Goal: Transaction & Acquisition: Purchase product/service

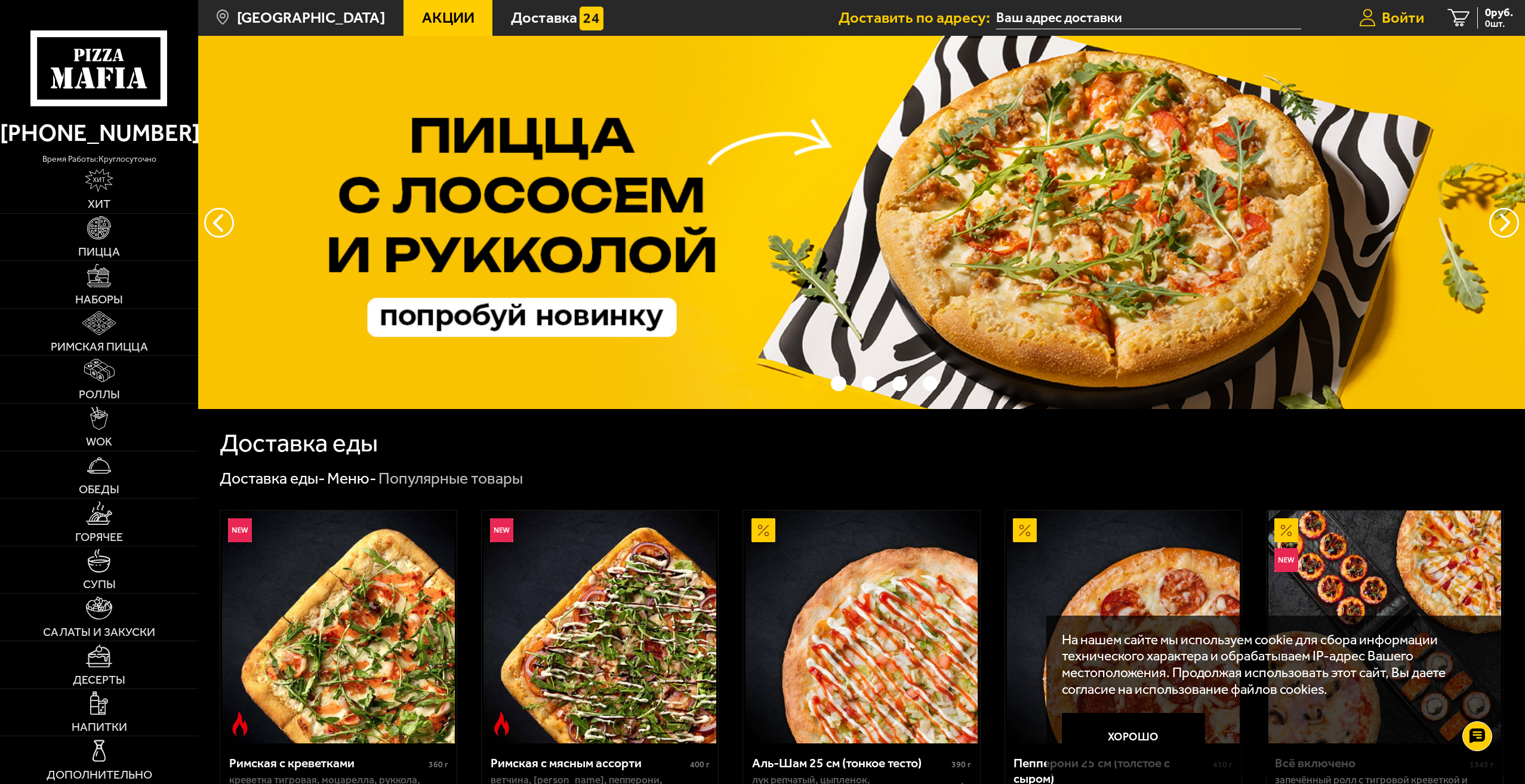
click at [1390, 19] on span "Войти" at bounding box center [1403, 17] width 42 height 15
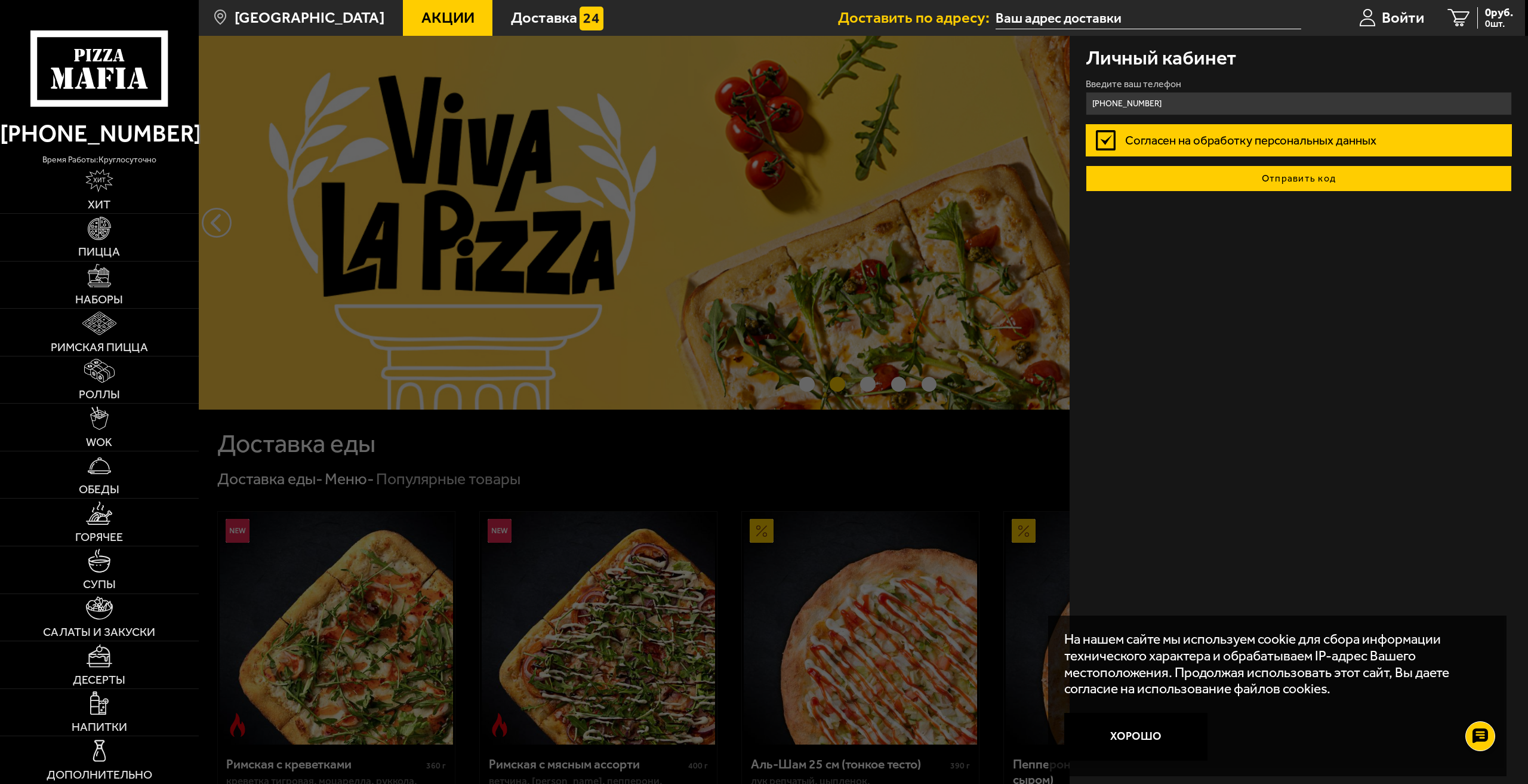
type input "[PHONE_NUMBER]"
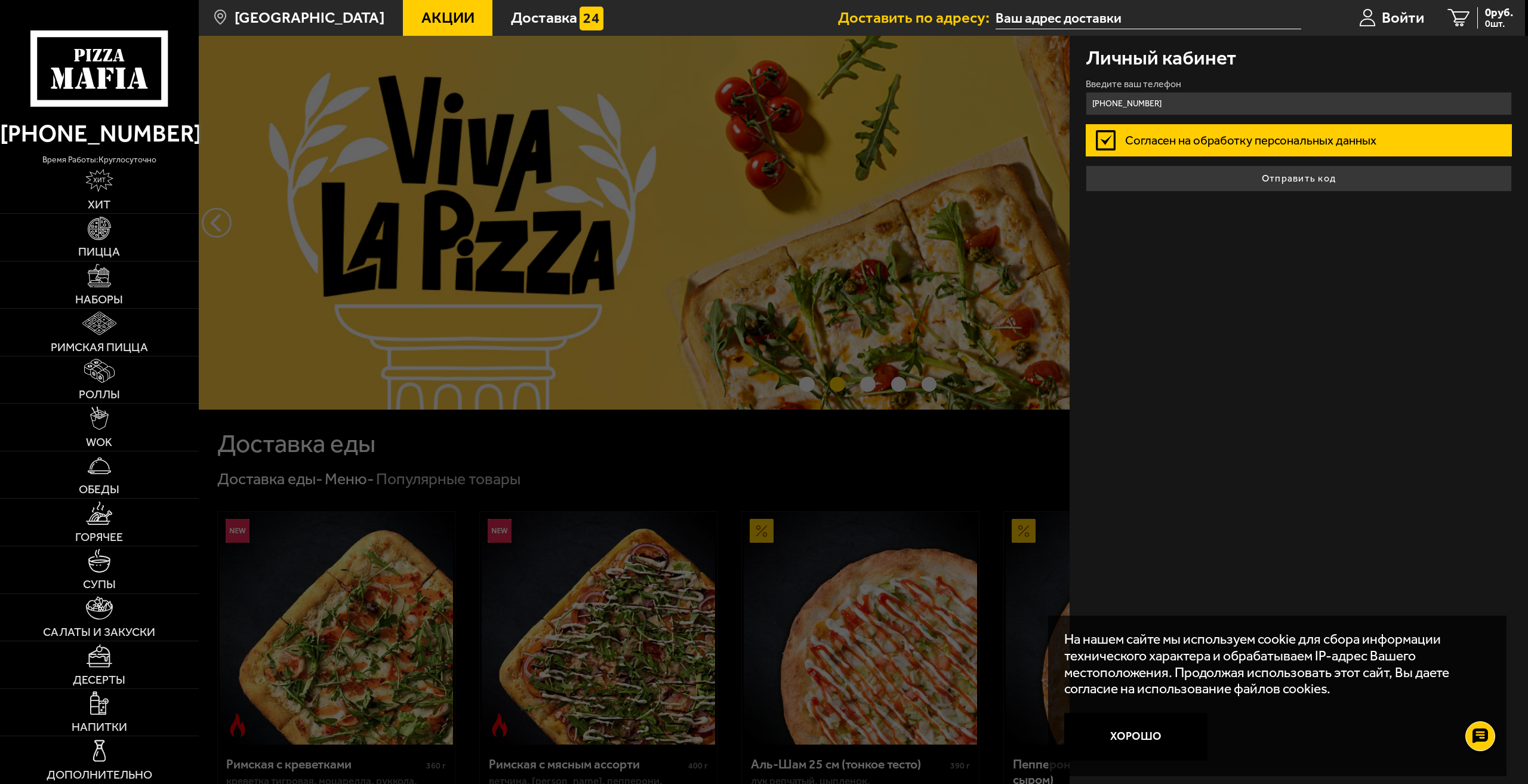
click at [1248, 181] on button "Отправить код" at bounding box center [1299, 178] width 427 height 27
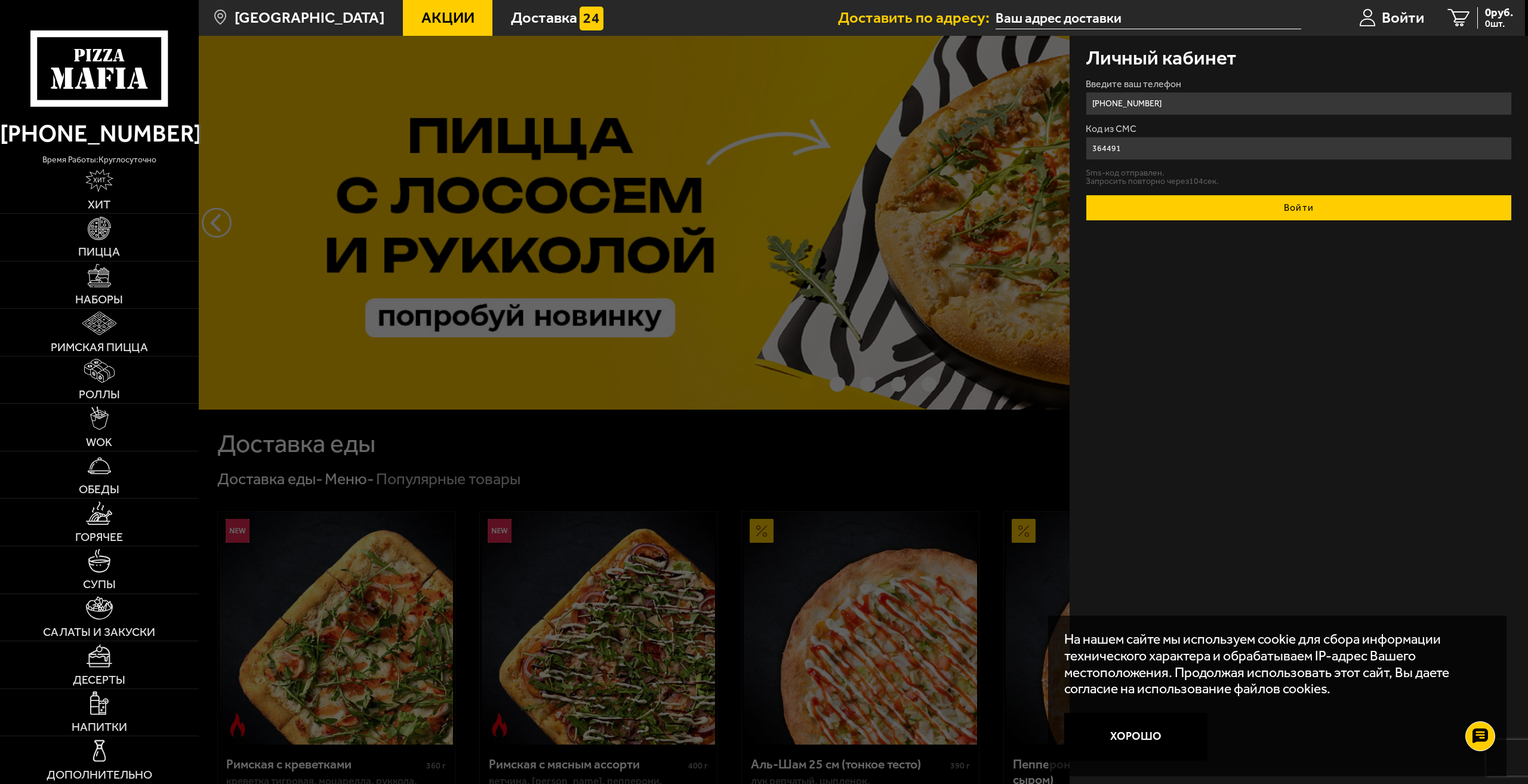
type input "364491"
click at [1305, 212] on button "Войти" at bounding box center [1299, 208] width 427 height 27
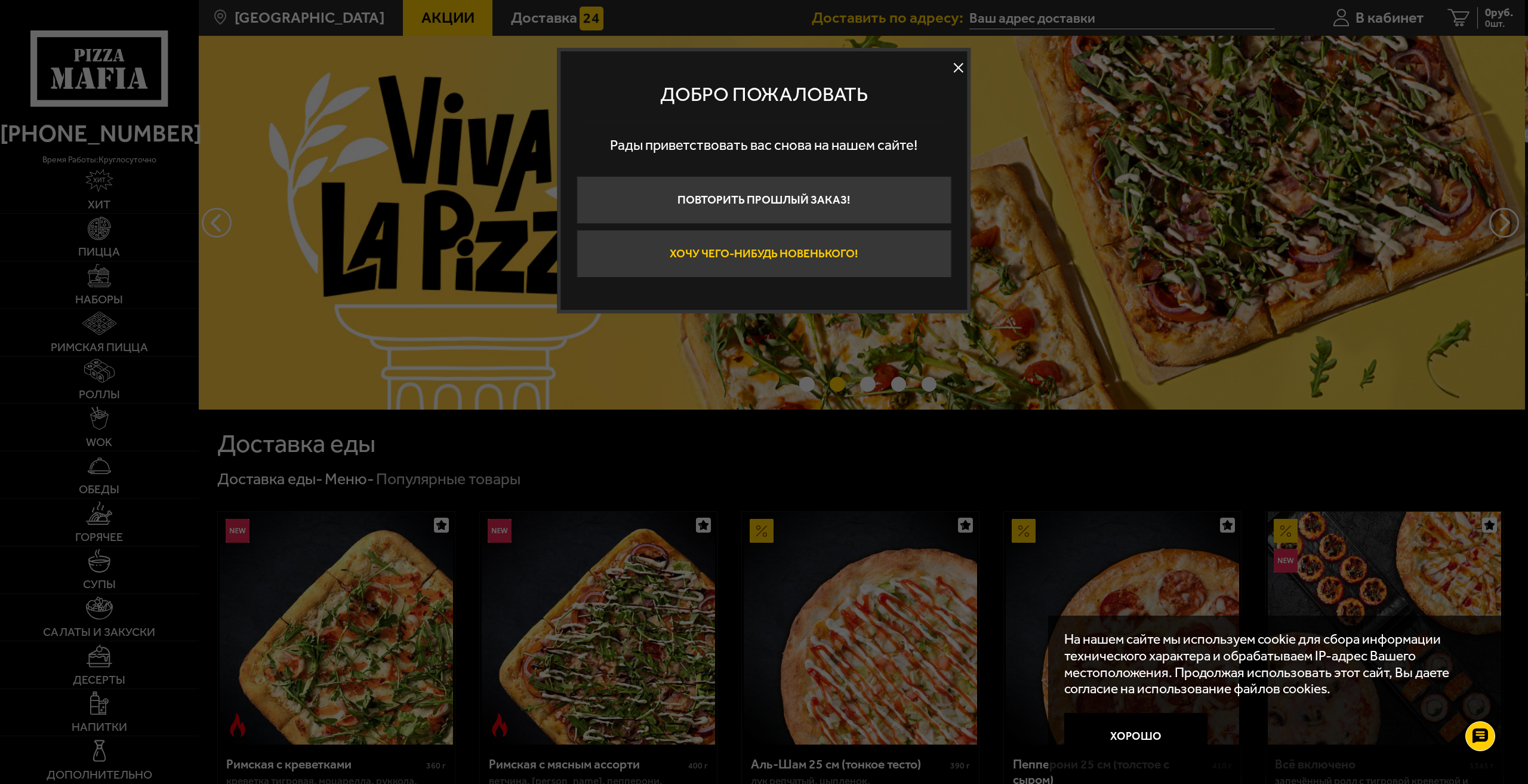
click at [849, 254] on button "Хочу чего-нибудь новенького!" at bounding box center [764, 253] width 375 height 48
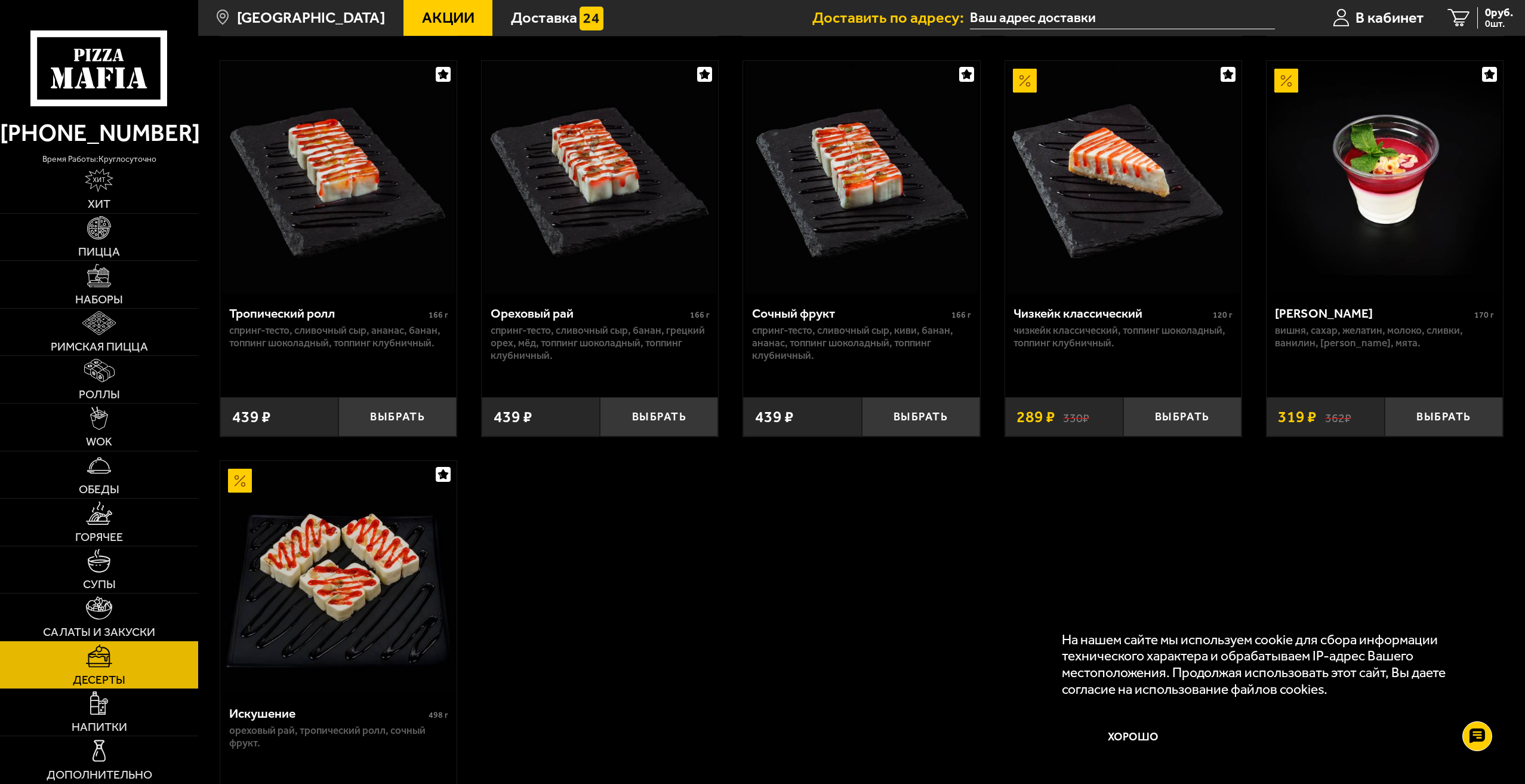
scroll to position [478, 0]
click at [109, 249] on span "Пицца" at bounding box center [99, 252] width 42 height 12
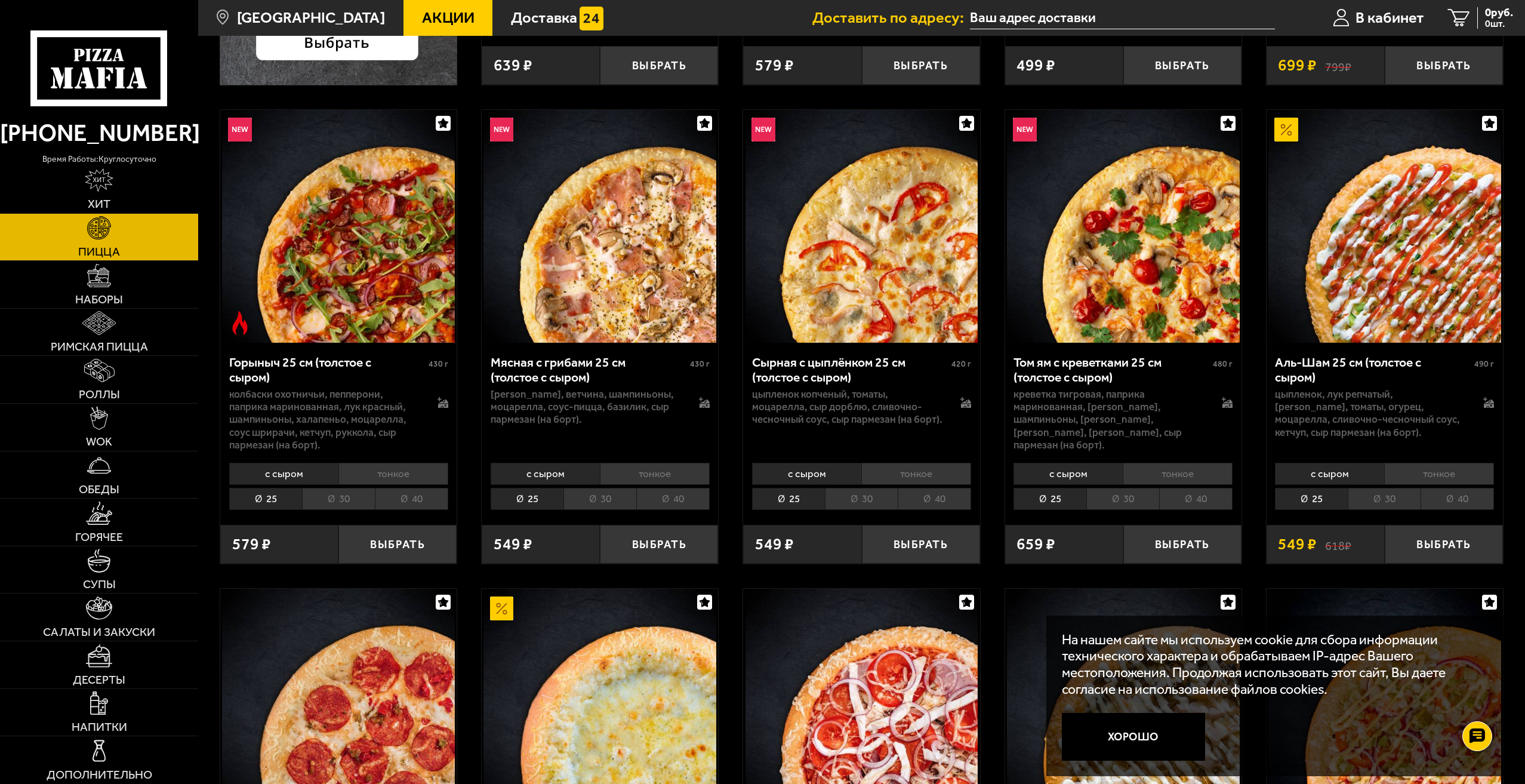
scroll to position [538, 0]
click at [603, 493] on li "30" at bounding box center [600, 497] width 73 height 22
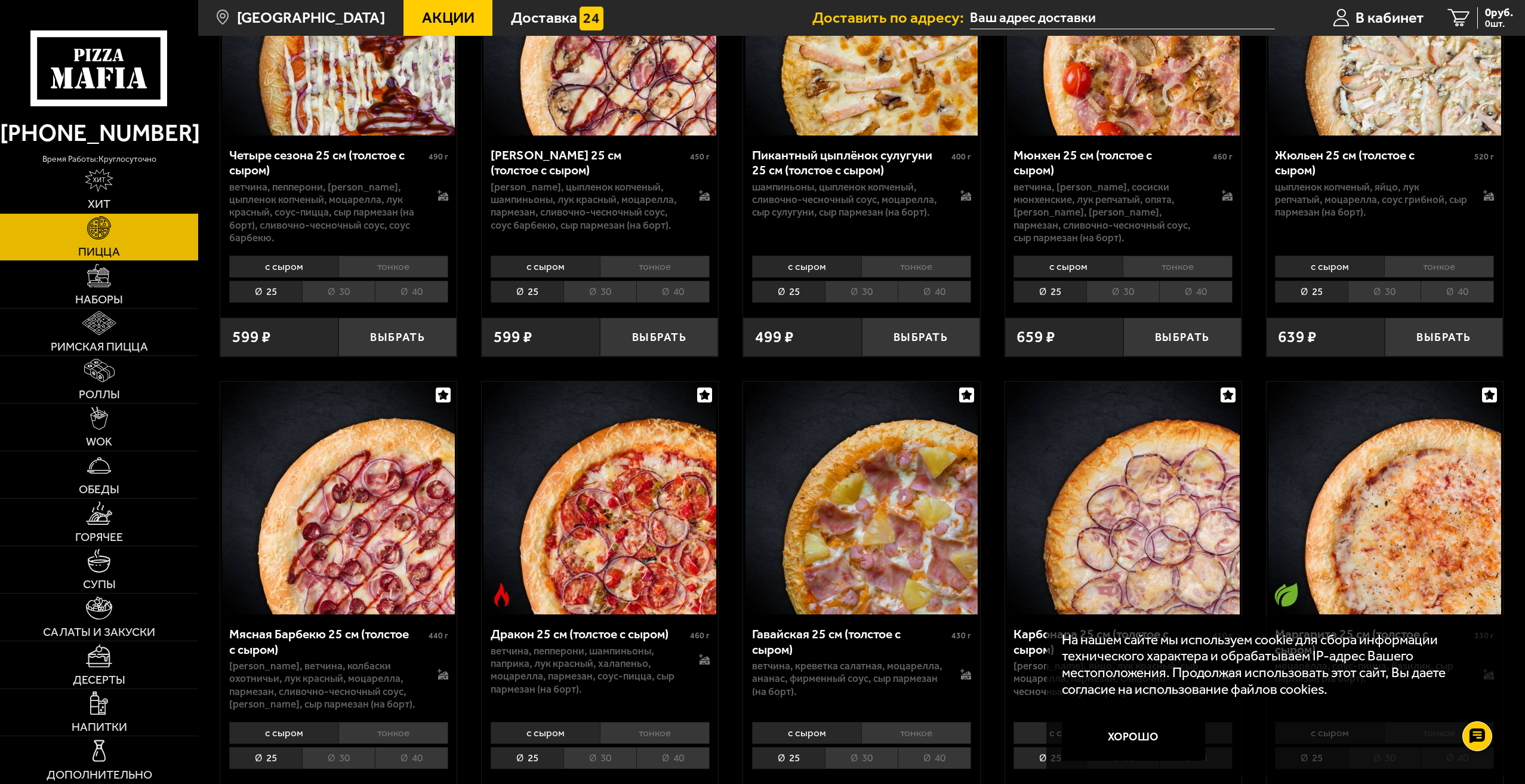
scroll to position [2805, 0]
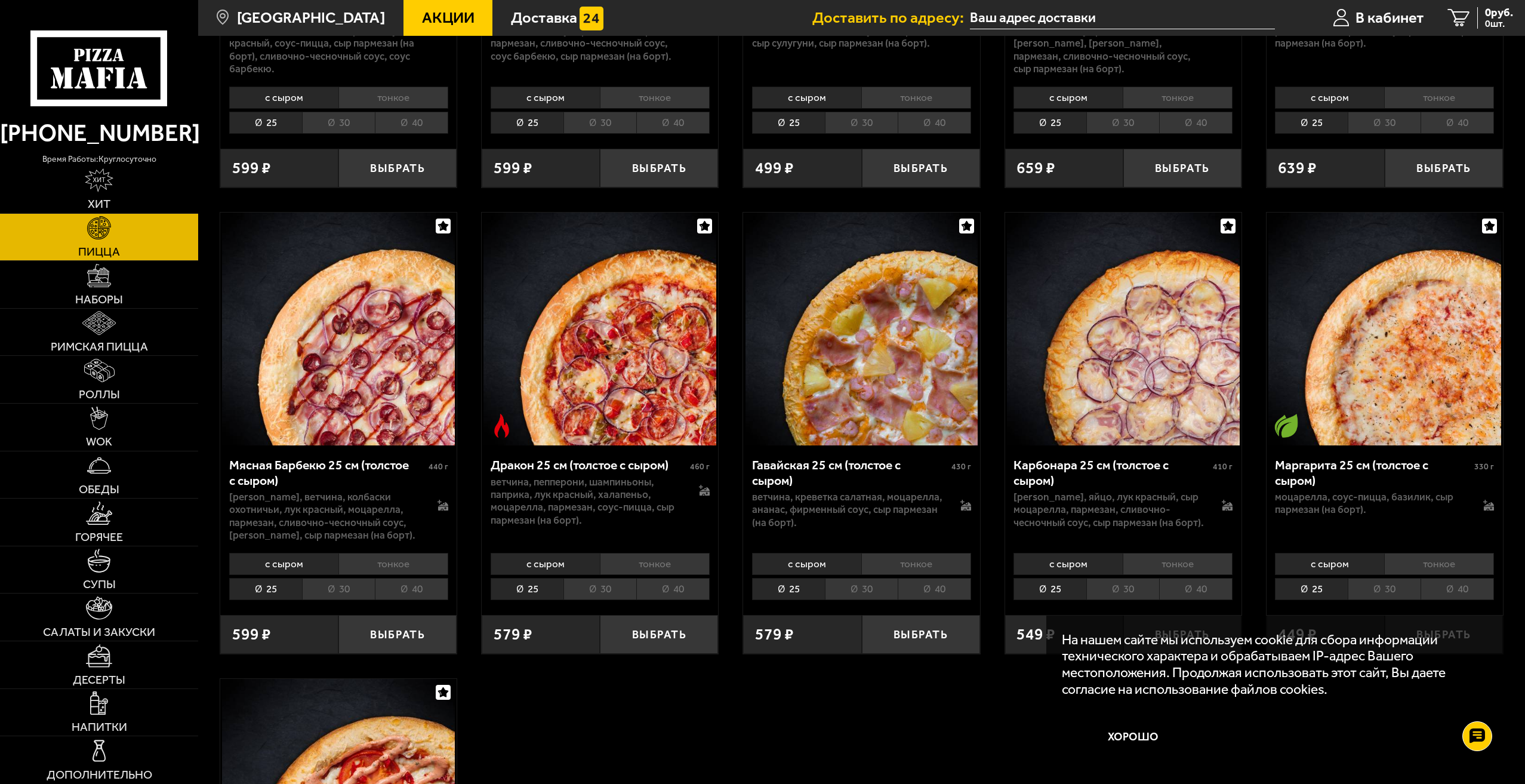
click at [943, 567] on li "тонкое" at bounding box center [916, 563] width 110 height 22
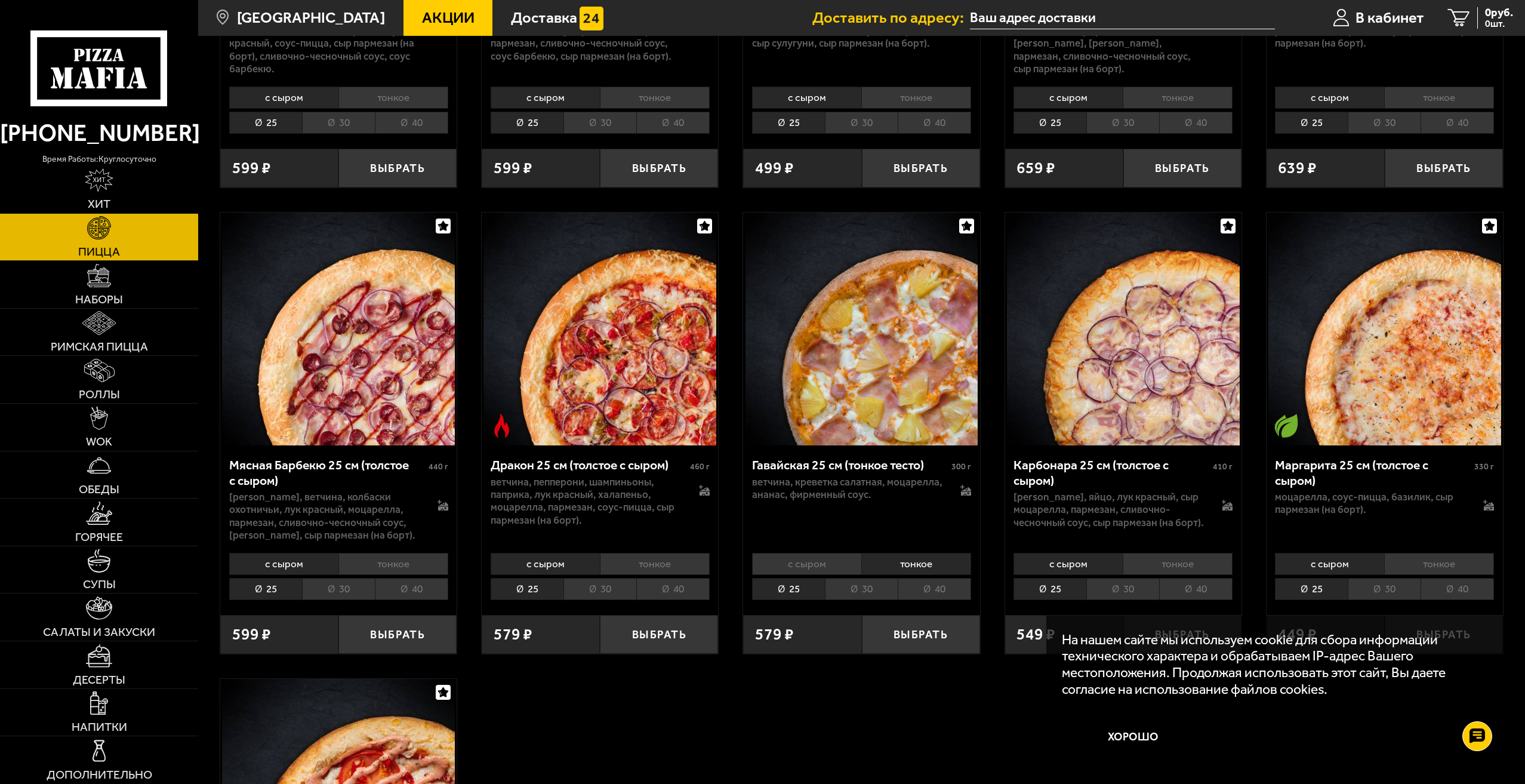
click at [829, 563] on li "с сыром" at bounding box center [807, 563] width 109 height 22
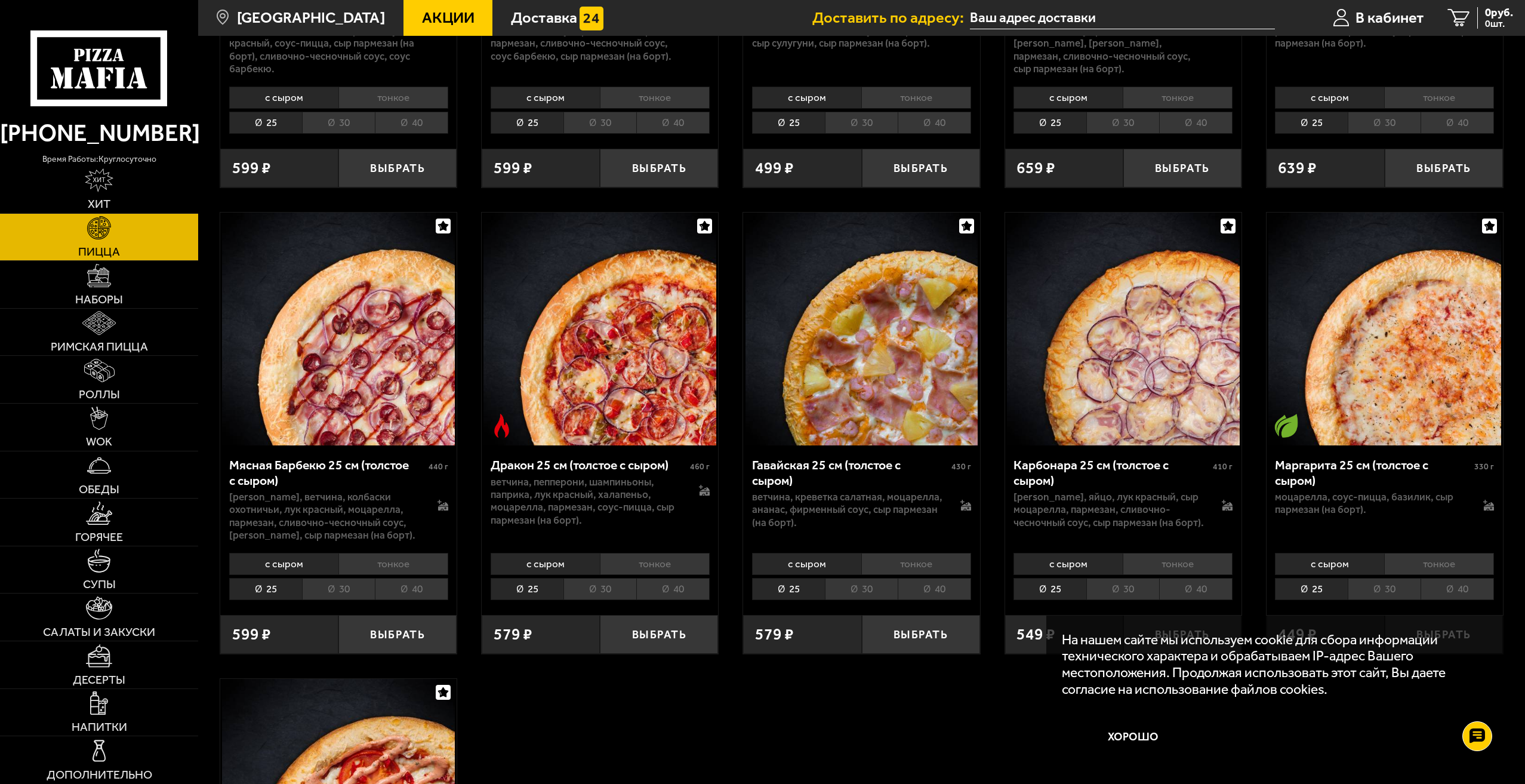
click at [902, 563] on li "тонкое" at bounding box center [916, 563] width 110 height 22
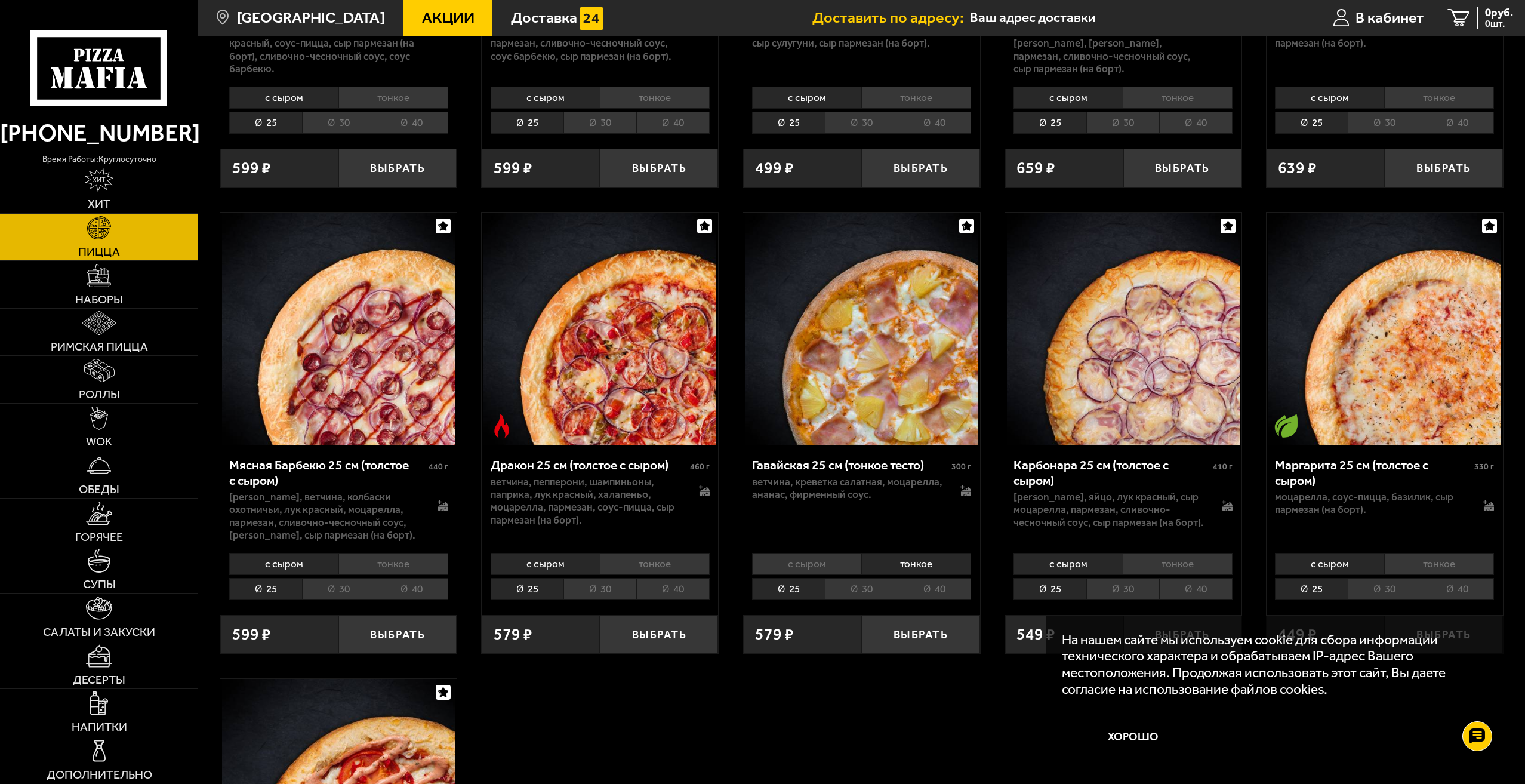
click at [643, 568] on li "тонкое" at bounding box center [654, 563] width 110 height 22
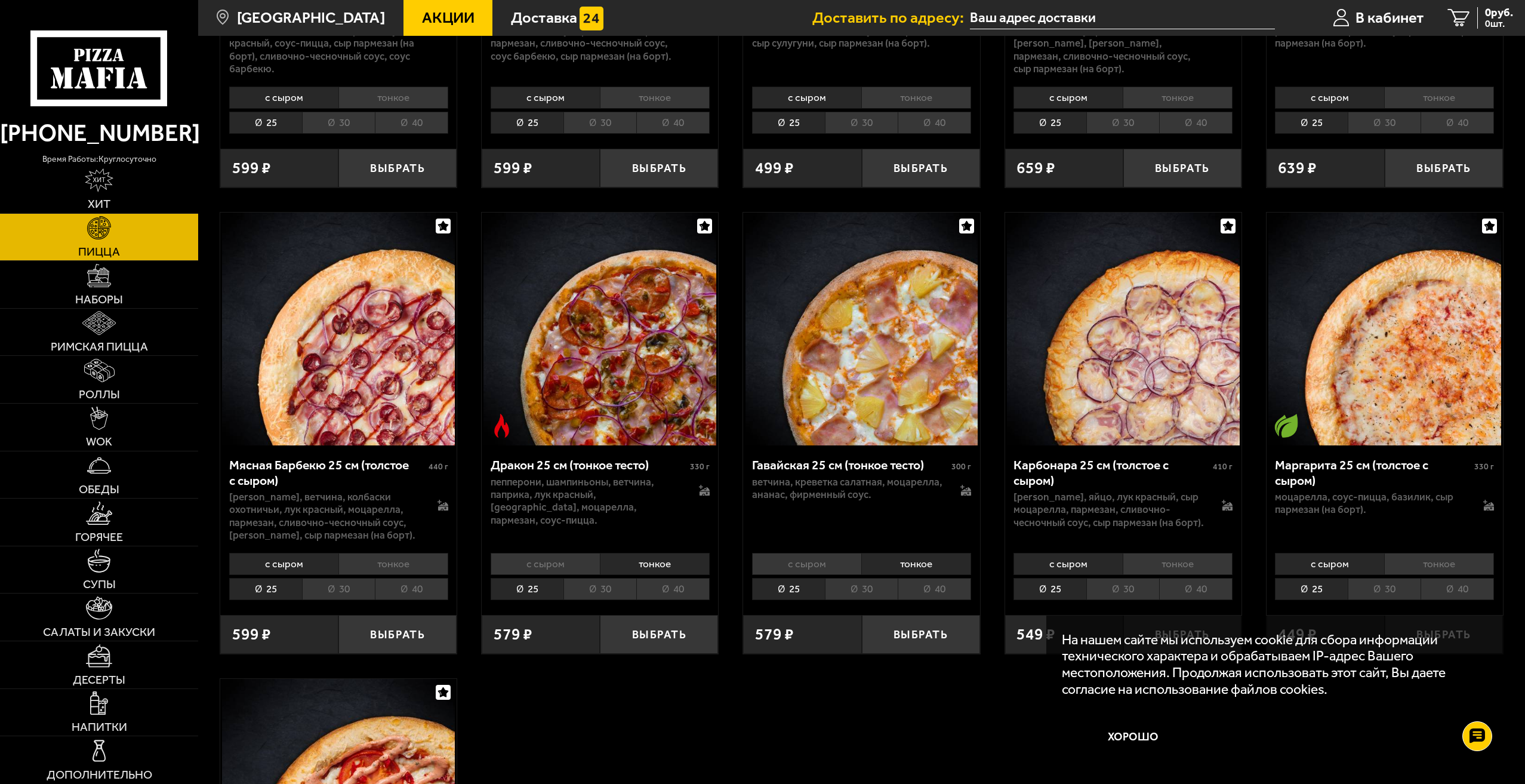
click at [599, 594] on li "30" at bounding box center [600, 588] width 73 height 22
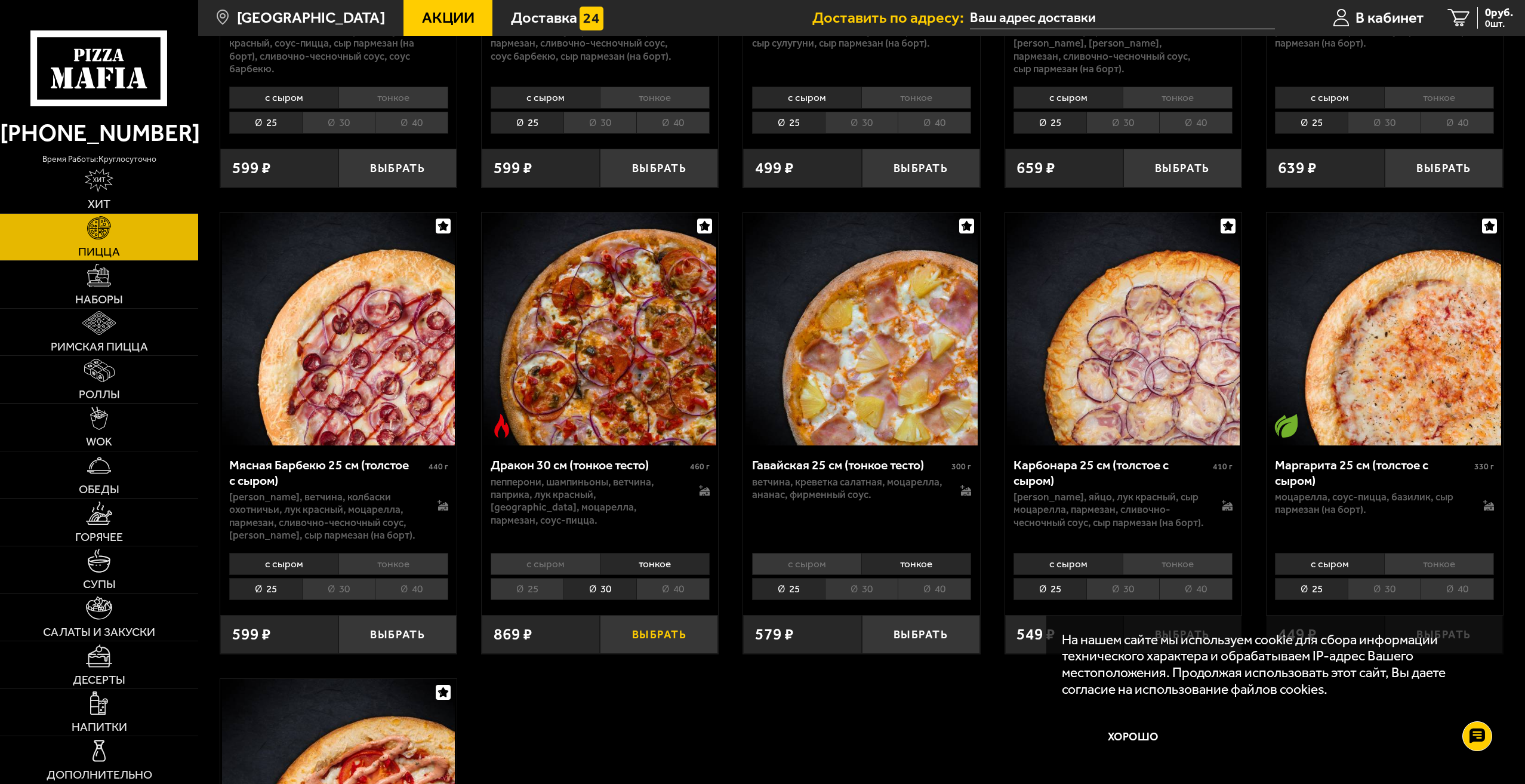
click at [655, 644] on button "Выбрать" at bounding box center [659, 634] width 118 height 39
click at [1474, 7] on span "869 руб." at bounding box center [1493, 12] width 40 height 11
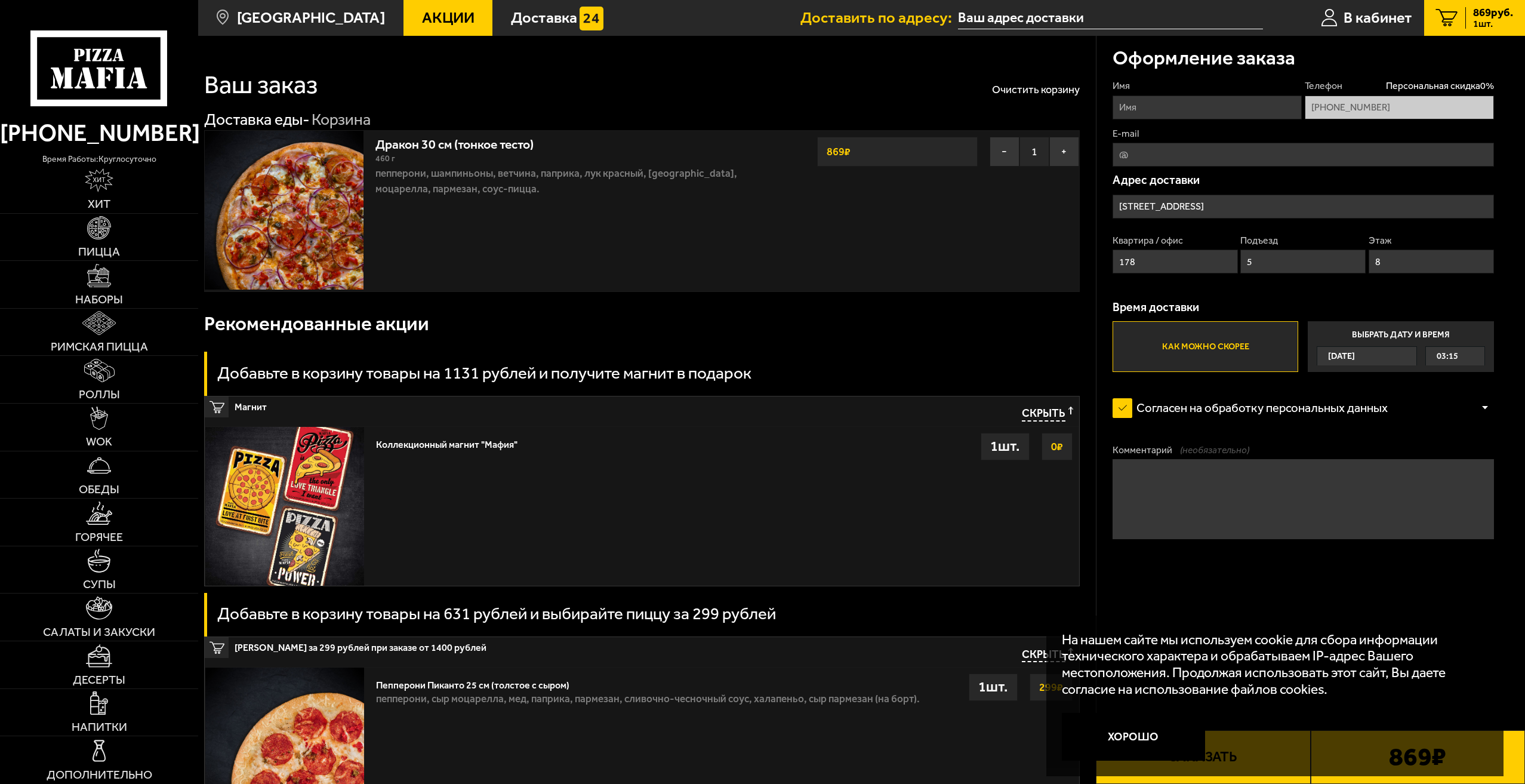
click at [1144, 105] on input "Имя" at bounding box center [1207, 107] width 190 height 24
type input "[PERSON_NAME]"
click at [1152, 156] on input "E-mail" at bounding box center [1303, 154] width 381 height 24
type input "[EMAIL_ADDRESS][DOMAIN_NAME]"
click at [1312, 262] on input "5" at bounding box center [1303, 261] width 125 height 24
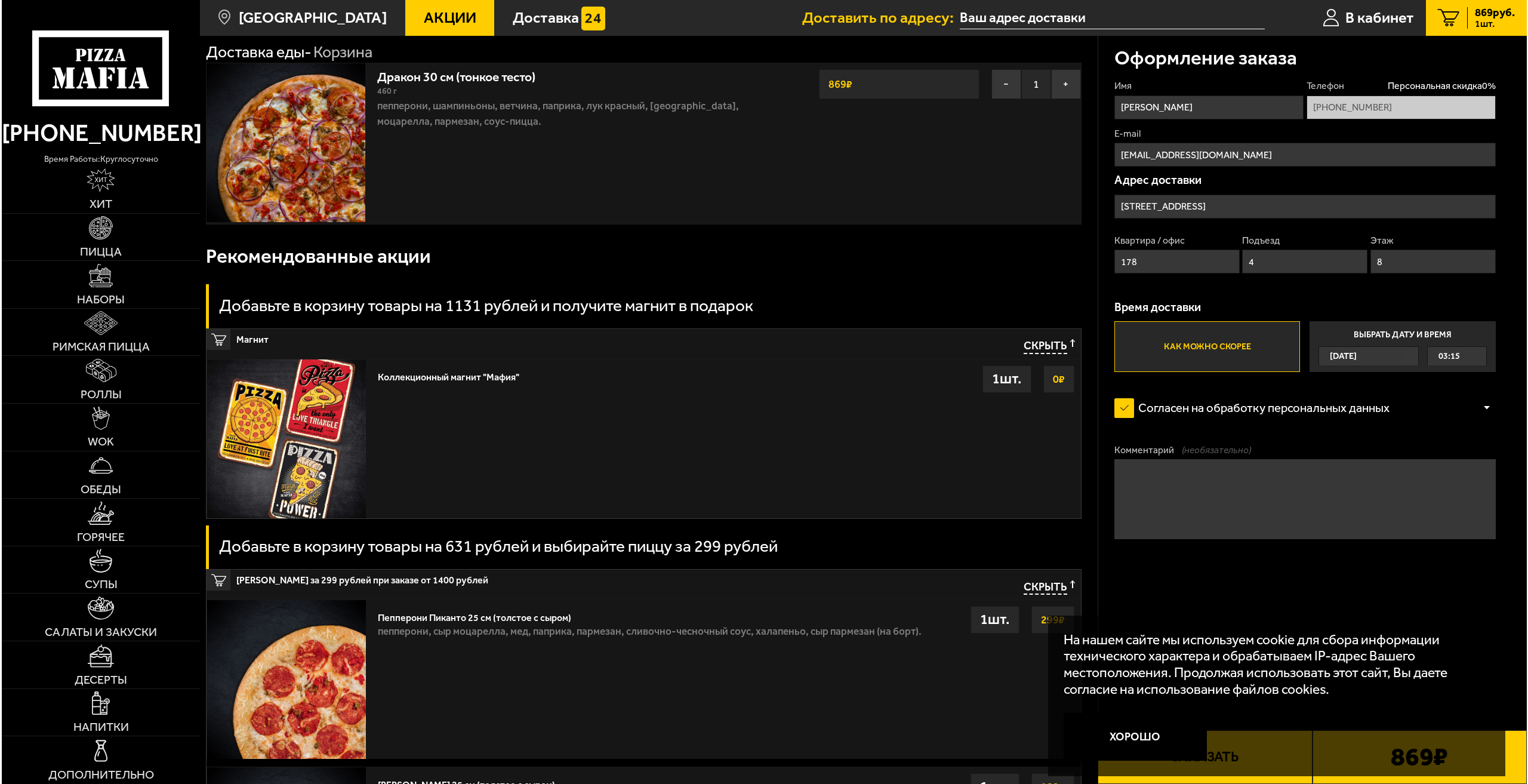
scroll to position [418, 0]
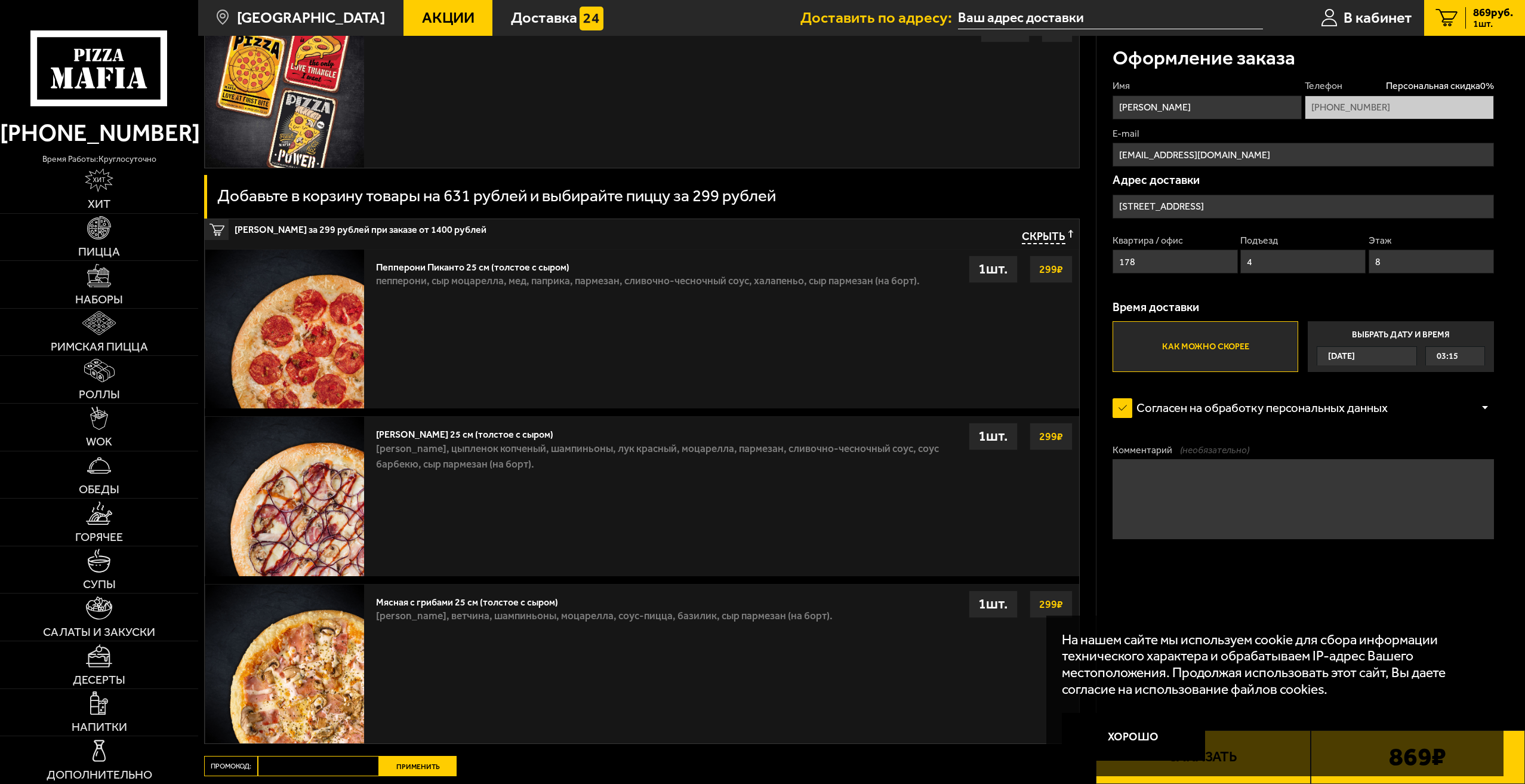
type input "4"
click at [1154, 739] on button "Хорошо" at bounding box center [1133, 736] width 143 height 48
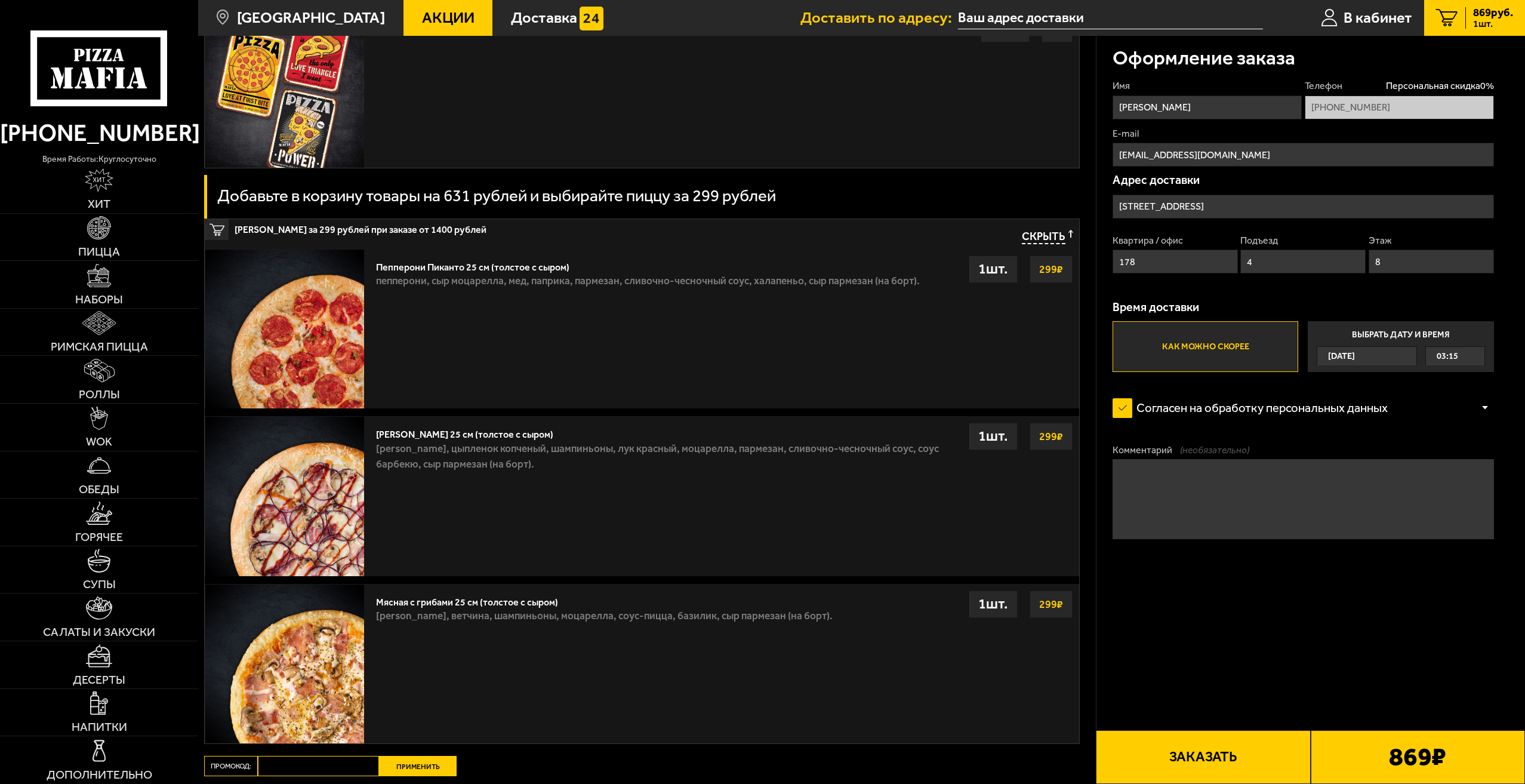
click at [1248, 757] on button "Заказать" at bounding box center [1203, 757] width 215 height 54
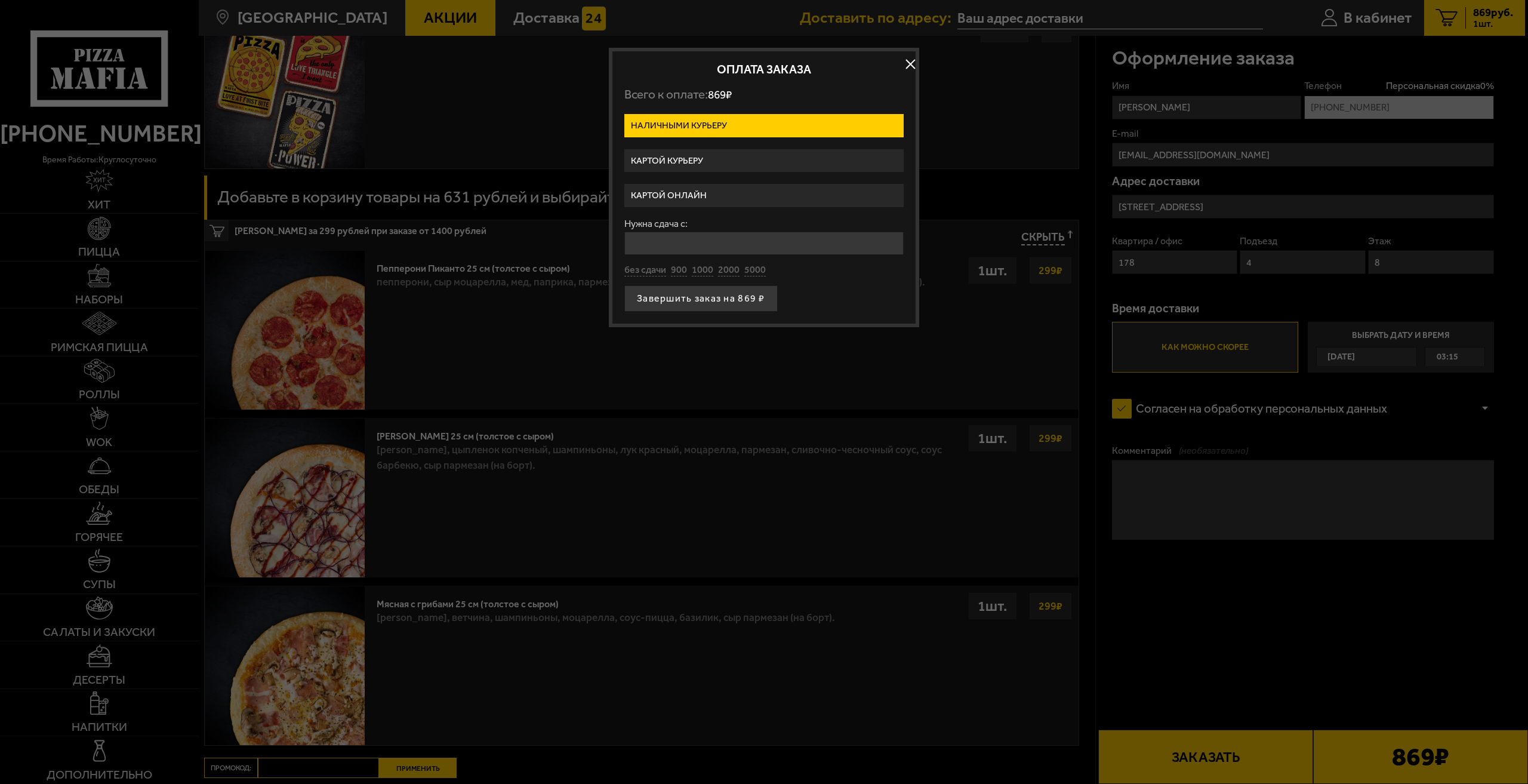
click at [677, 240] on input "Нужна сдача с:" at bounding box center [764, 243] width 279 height 24
type input "1000"
click at [733, 302] on button "Завершить заказ на 869 ₽" at bounding box center [701, 298] width 153 height 27
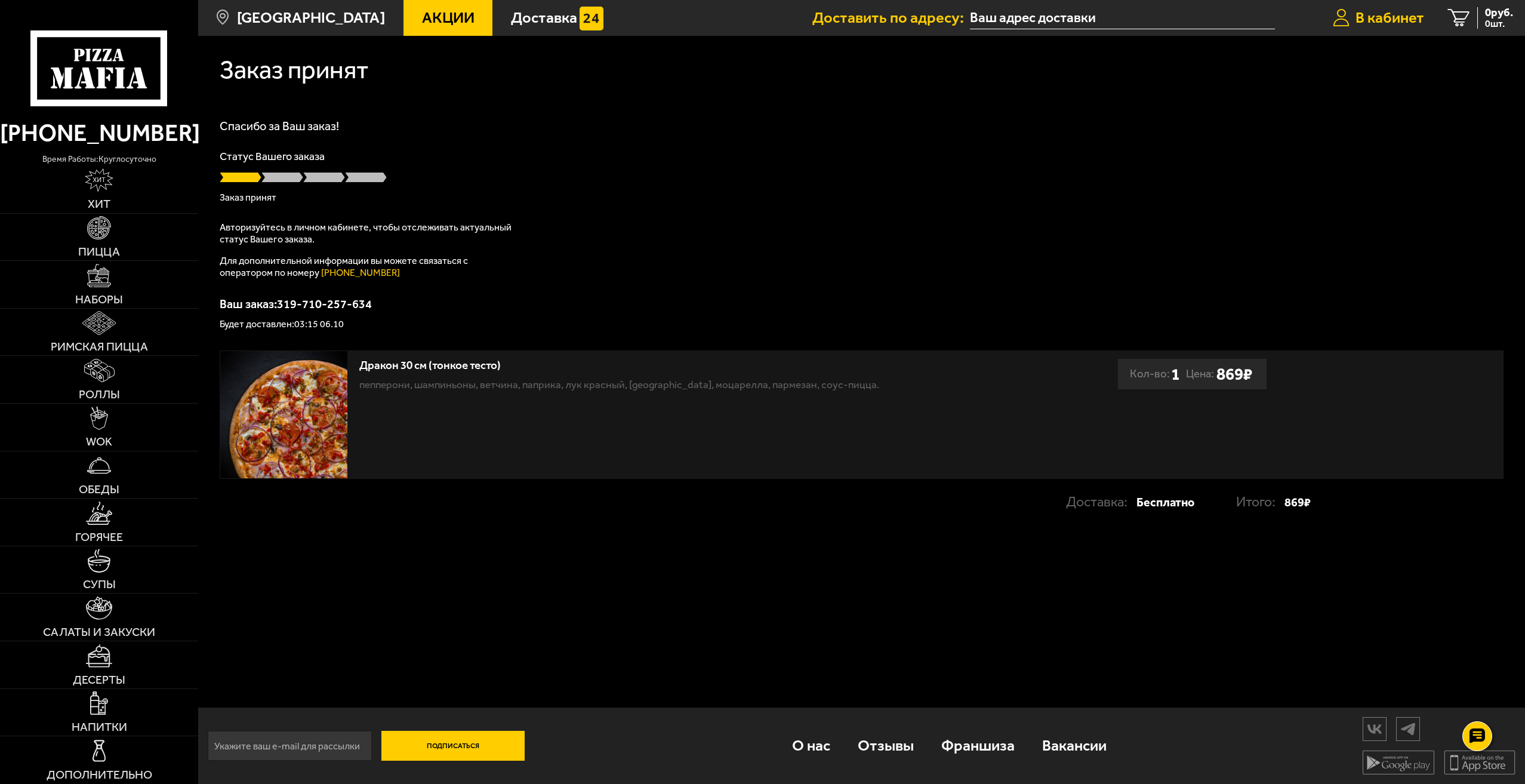
click at [1379, 21] on span "В кабинет" at bounding box center [1390, 17] width 69 height 15
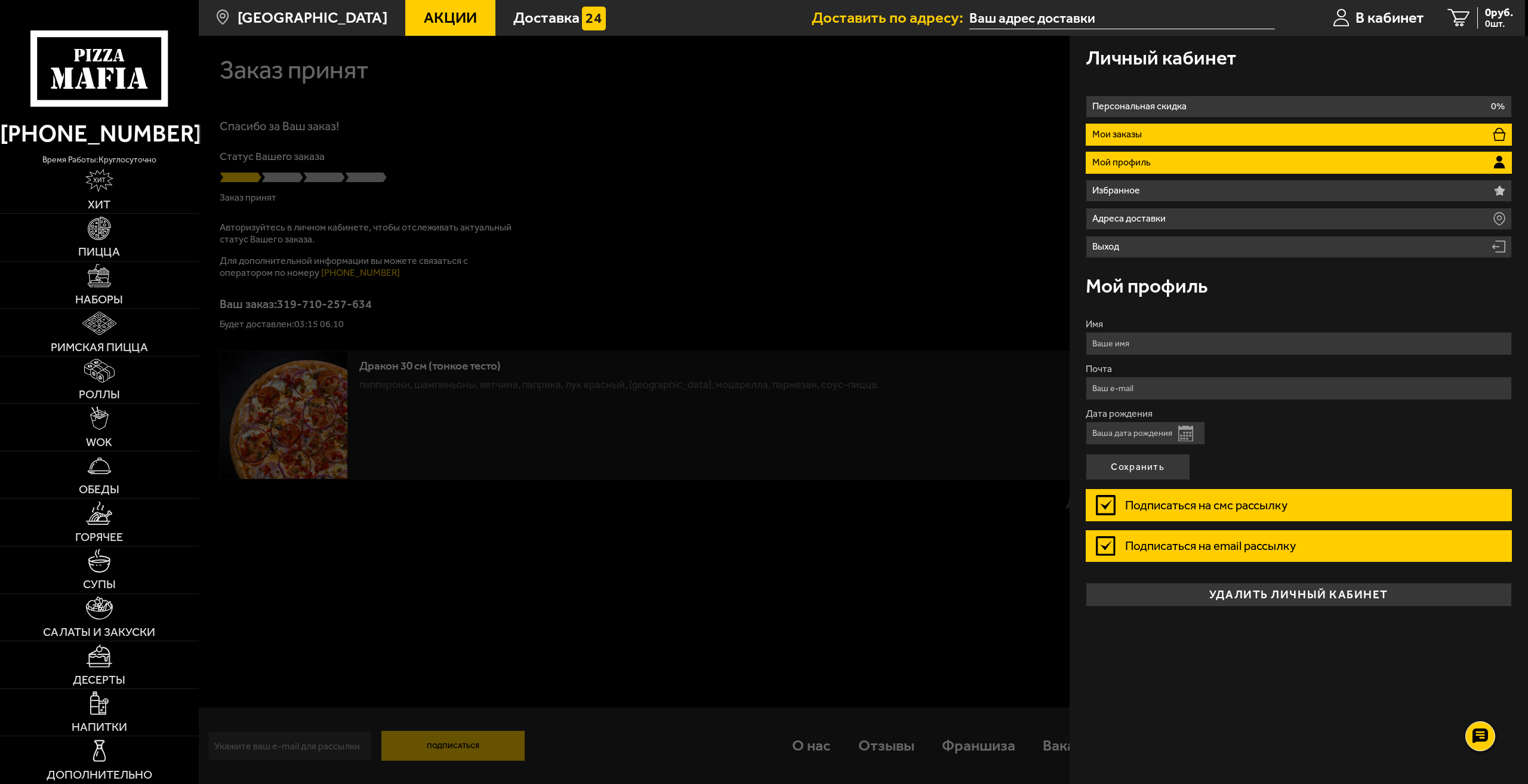
click at [1119, 126] on li "Мои заказы" at bounding box center [1299, 134] width 427 height 22
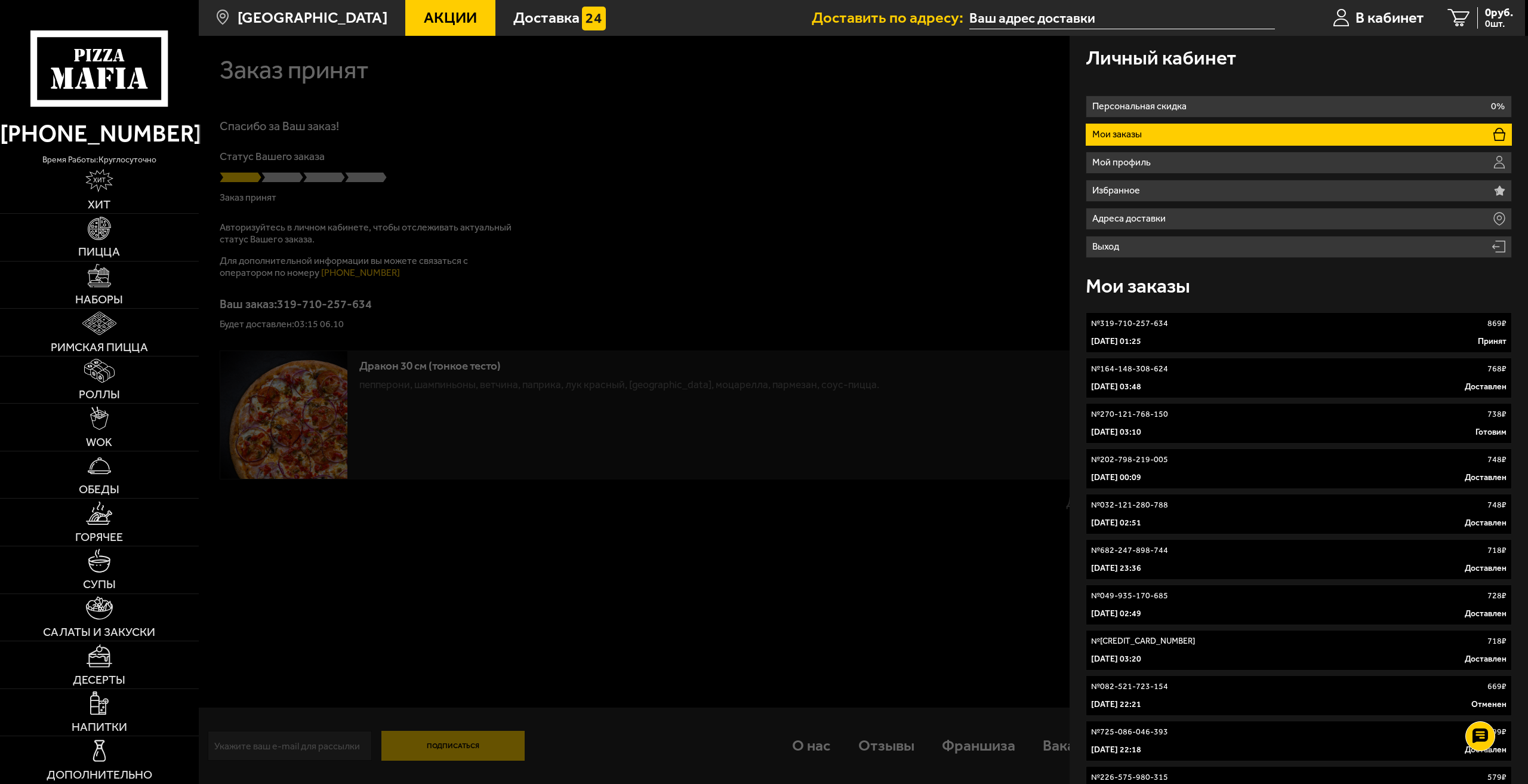
click at [767, 239] on div at bounding box center [962, 428] width 1528 height 784
